Goal: Task Accomplishment & Management: Use online tool/utility

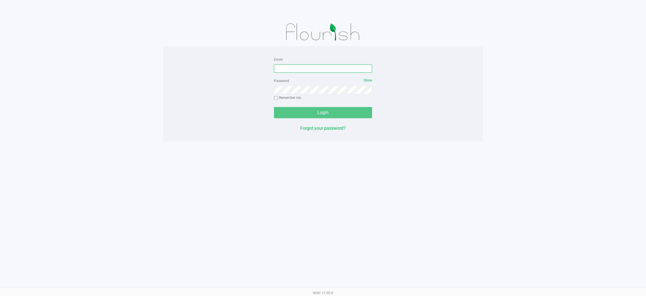
click at [303, 66] on input "Email" at bounding box center [323, 68] width 98 height 8
type input "[EMAIL_ADDRESS][DOMAIN_NAME]"
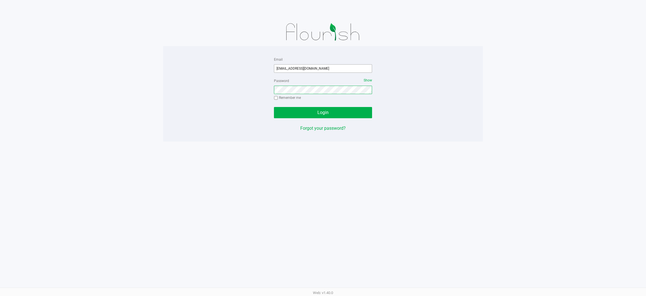
click at [274, 107] on button "Login" at bounding box center [323, 112] width 98 height 11
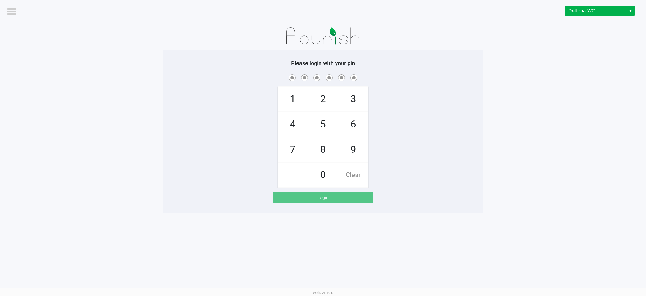
click at [629, 11] on span "Select" at bounding box center [630, 11] width 4 height 7
click at [591, 32] on span "Port Orange WC" at bounding box center [585, 30] width 31 height 7
click at [358, 161] on span "9" at bounding box center [353, 149] width 30 height 25
checkbox input "true"
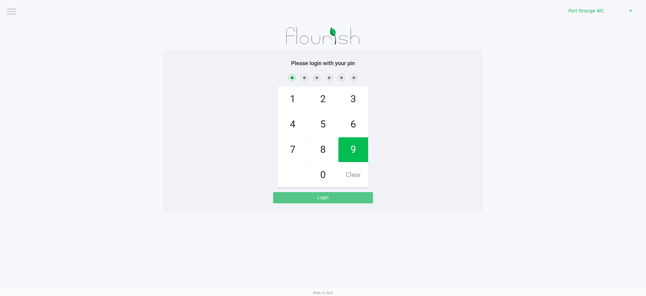
click at [329, 113] on span "5" at bounding box center [323, 124] width 30 height 25
checkbox input "true"
click at [333, 73] on span at bounding box center [333, 73] width 0 height 0
click at [326, 129] on span "5" at bounding box center [323, 124] width 30 height 25
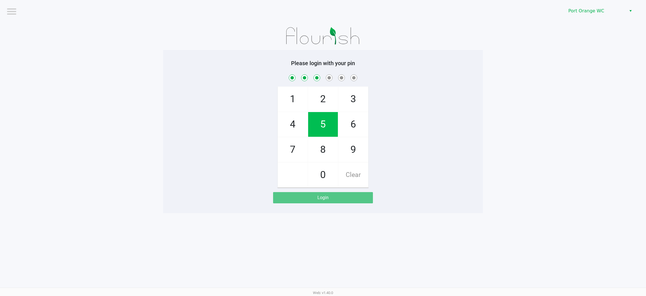
checkbox input "true"
click at [357, 87] on span "3" at bounding box center [353, 99] width 30 height 25
checkbox input "true"
click at [295, 149] on span "7" at bounding box center [293, 149] width 30 height 25
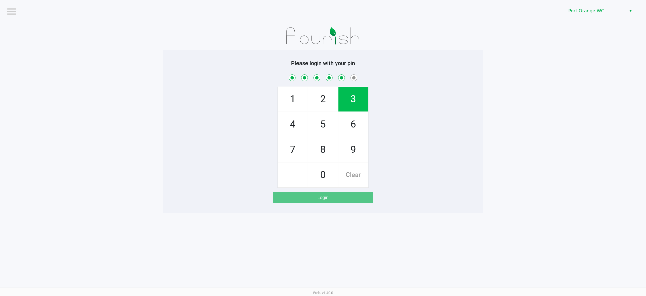
checkbox input "true"
click at [358, 172] on span "Clear" at bounding box center [353, 174] width 30 height 25
checkbox input "false"
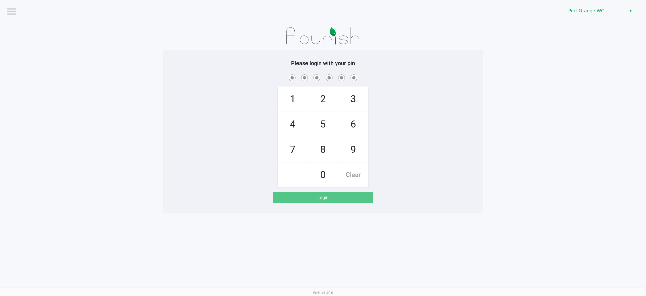
checkbox input "false"
click at [354, 150] on span "9" at bounding box center [353, 149] width 30 height 25
checkbox input "true"
click at [324, 125] on span "5" at bounding box center [323, 124] width 30 height 25
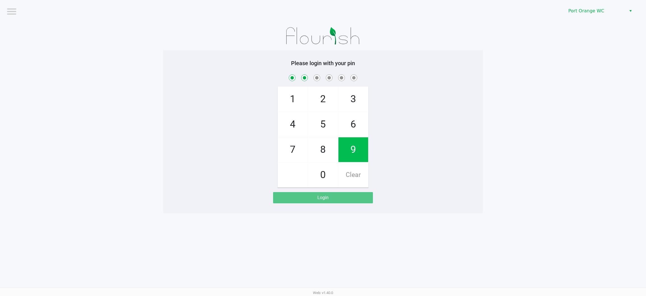
checkbox input "true"
click at [326, 90] on span "2" at bounding box center [323, 99] width 30 height 25
checkbox input "true"
click at [324, 127] on span "5" at bounding box center [323, 124] width 30 height 25
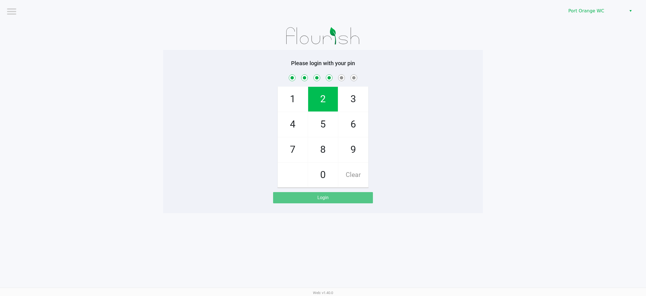
checkbox input "true"
click at [354, 93] on span "3" at bounding box center [353, 99] width 30 height 25
checkbox input "true"
click at [294, 154] on span "7" at bounding box center [293, 149] width 30 height 25
checkbox input "true"
